Goal: Task Accomplishment & Management: Use online tool/utility

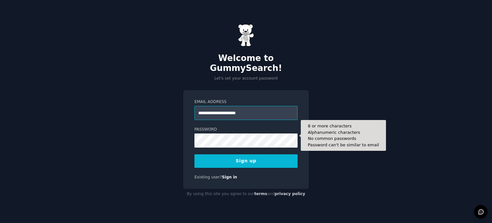
type input "**********"
click at [194, 154] on button "Sign up" at bounding box center [245, 160] width 103 height 13
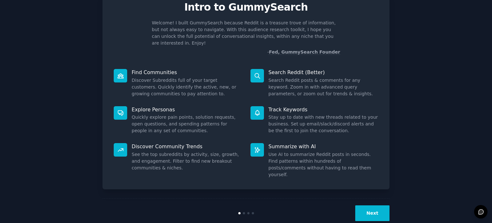
click at [375, 205] on button "Next" at bounding box center [372, 213] width 34 height 16
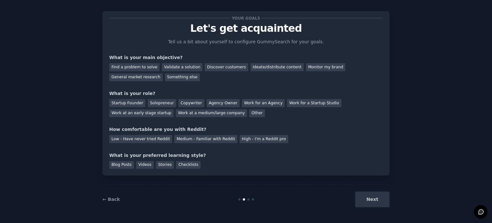
scroll to position [6, 0]
click at [360, 198] on div "Next" at bounding box center [342, 200] width 96 height 16
click at [135, 70] on div "Find a problem to solve" at bounding box center [134, 67] width 50 height 8
click at [367, 204] on div "Next" at bounding box center [342, 200] width 96 height 16
click at [367, 200] on div "Next" at bounding box center [342, 200] width 96 height 16
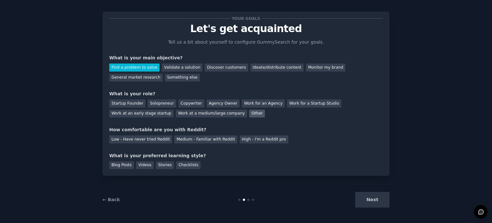
click at [249, 113] on div "Other" at bounding box center [257, 114] width 16 height 8
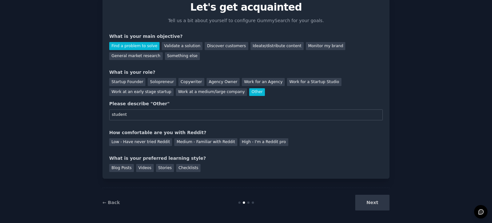
type input "student"
click at [120, 137] on div "Low - Have never tried Reddit Medium - Familiar with Reddit High - I'm a Reddit…" at bounding box center [246, 141] width 274 height 10
click at [181, 139] on div "Medium - Familiar with Reddit" at bounding box center [205, 142] width 63 height 8
click at [114, 168] on div "Blog Posts" at bounding box center [121, 168] width 25 height 8
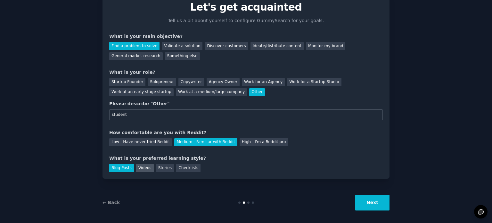
click at [138, 165] on div "Videos" at bounding box center [145, 168] width 18 height 8
click at [114, 165] on div "Blog Posts" at bounding box center [121, 168] width 25 height 8
click at [373, 202] on button "Next" at bounding box center [372, 202] width 34 height 16
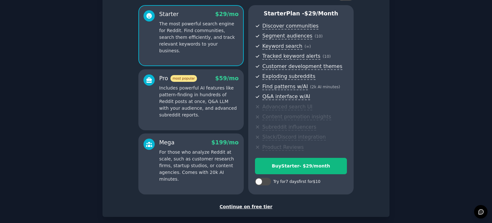
scroll to position [84, 0]
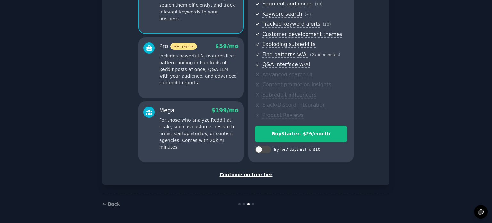
click at [247, 175] on div "Continue on free tier" at bounding box center [246, 174] width 274 height 7
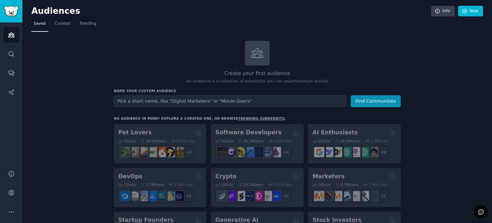
click at [204, 101] on input "text" at bounding box center [230, 101] width 233 height 12
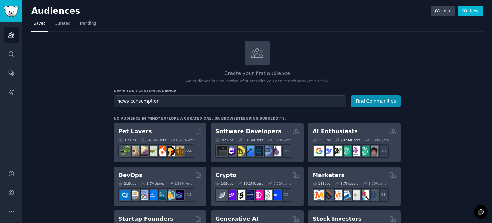
type input "news consumption"
click at [351, 95] on button "Find Communities" at bounding box center [376, 101] width 50 height 12
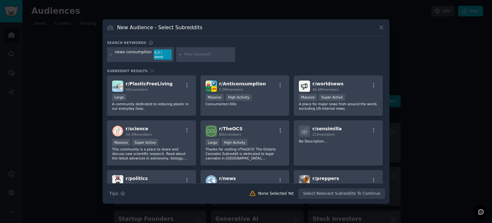
click at [201, 57] on div at bounding box center [205, 54] width 59 height 15
click at [200, 54] on input "text" at bounding box center [208, 55] width 49 height 6
type input "fake news"
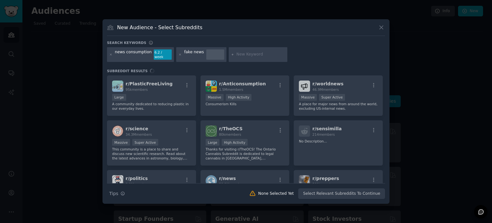
click at [206, 53] on div at bounding box center [215, 54] width 18 height 10
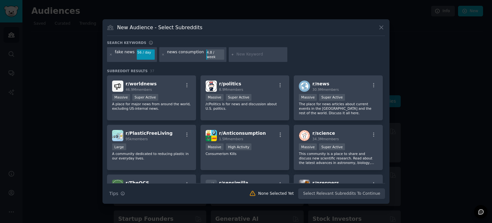
click at [181, 55] on div "news consumption" at bounding box center [185, 54] width 37 height 10
click at [310, 41] on div "New Audience - Select Subreddits Search keywords Try a 2-4 keywords your audien…" at bounding box center [245, 111] width 287 height 184
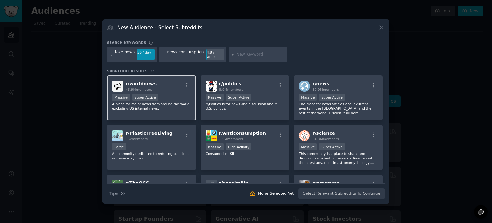
click at [151, 96] on div "Super Active" at bounding box center [145, 97] width 26 height 7
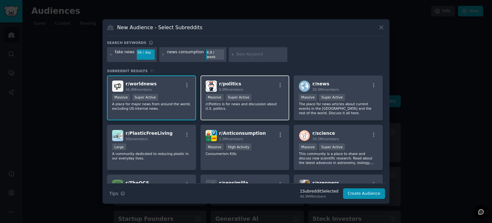
click at [247, 102] on p "/r/Politics is for news and discussion about U.S. politics." at bounding box center [245, 106] width 79 height 9
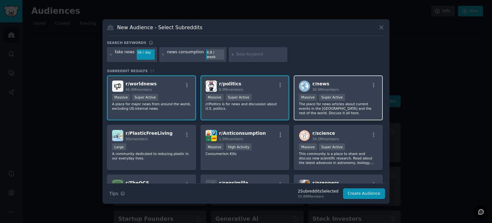
click at [349, 91] on div "r/ news 30.9M members 1,000,000+ members Massive Super Active The place for new…" at bounding box center [338, 97] width 89 height 45
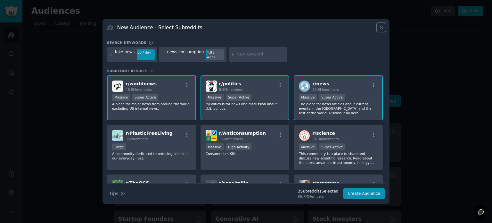
click at [382, 29] on icon at bounding box center [382, 28] width 4 height 4
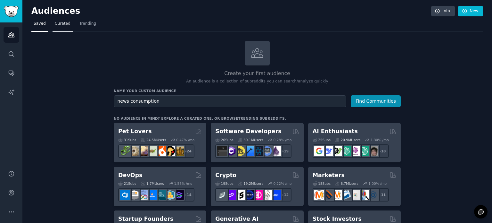
click at [58, 24] on span "Curated" at bounding box center [63, 24] width 16 height 6
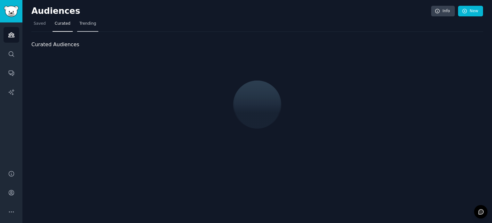
click at [81, 23] on span "Trending" at bounding box center [87, 24] width 17 height 6
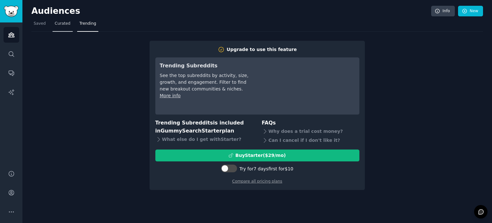
click at [63, 28] on link "Curated" at bounding box center [63, 25] width 20 height 13
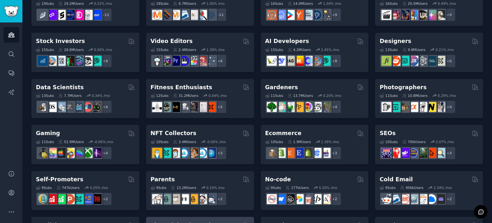
scroll to position [192, 0]
